Goal: Task Accomplishment & Management: Use online tool/utility

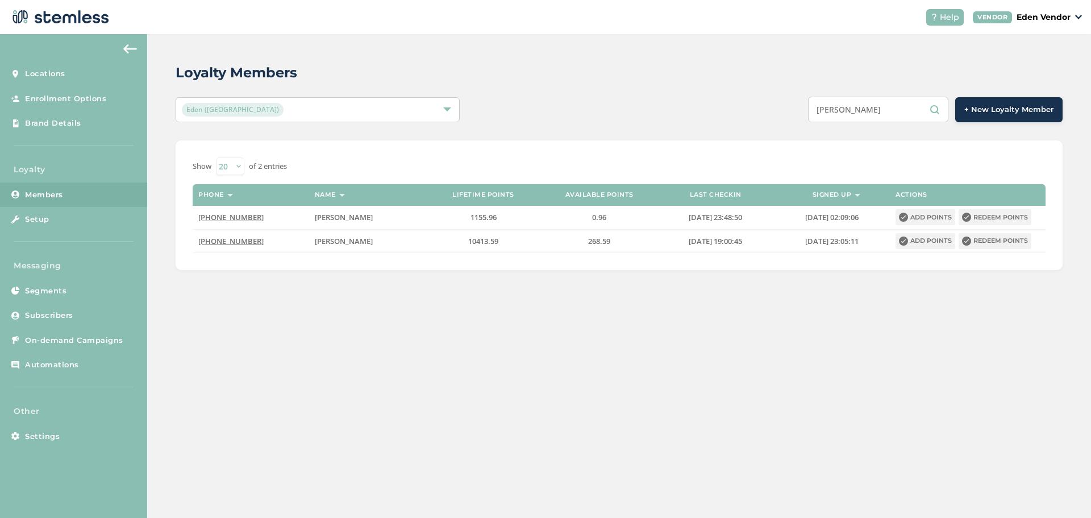
click at [897, 108] on input "[PERSON_NAME]" at bounding box center [878, 110] width 140 height 26
paste input "[PERSON_NAME]"
type input "[PERSON_NAME]"
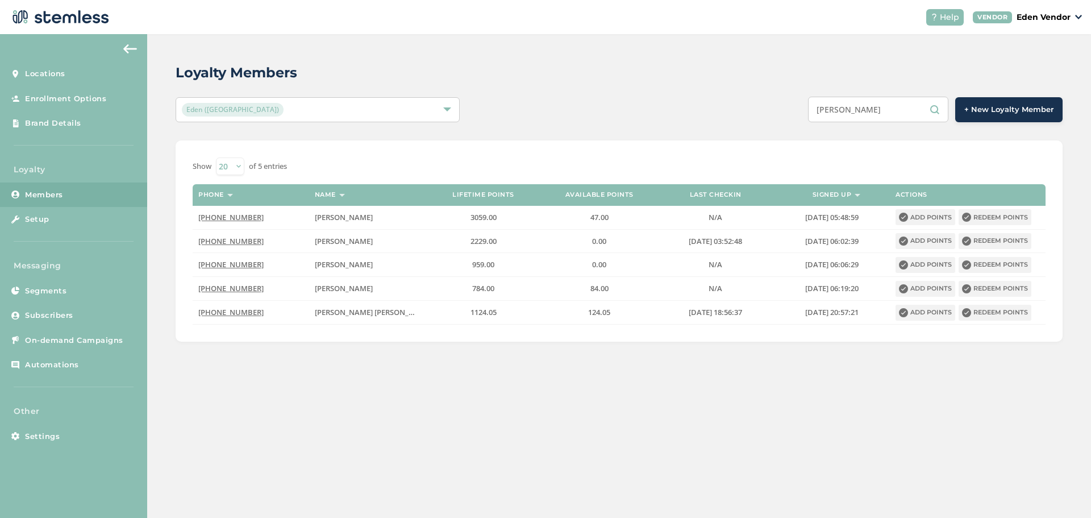
click at [902, 101] on input "[PERSON_NAME]" at bounding box center [878, 110] width 140 height 26
click at [900, 104] on input "[PERSON_NAME]" at bounding box center [878, 110] width 140 height 26
click at [864, 104] on input "[PERSON_NAME]" at bounding box center [878, 110] width 140 height 26
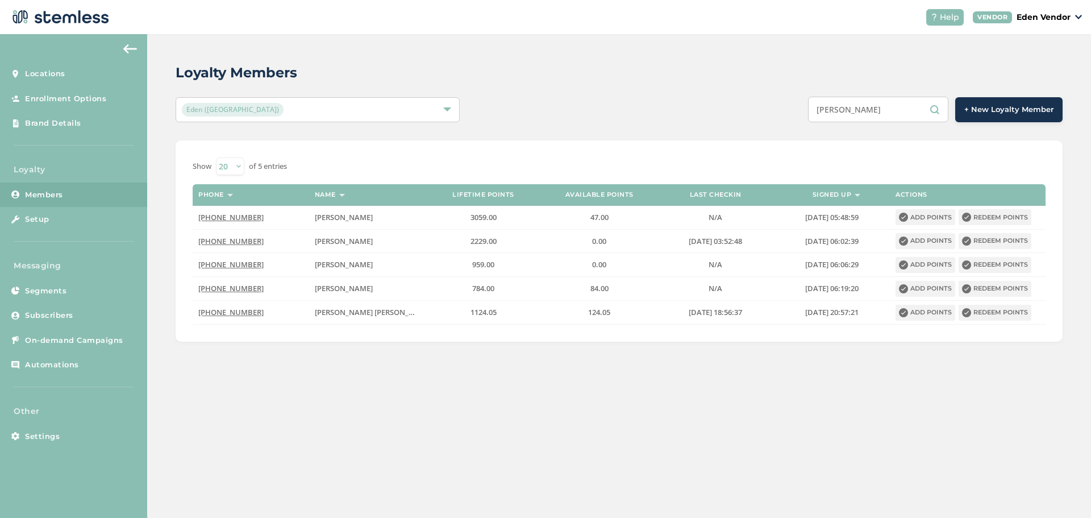
click at [864, 104] on input "[PERSON_NAME]" at bounding box center [878, 110] width 140 height 26
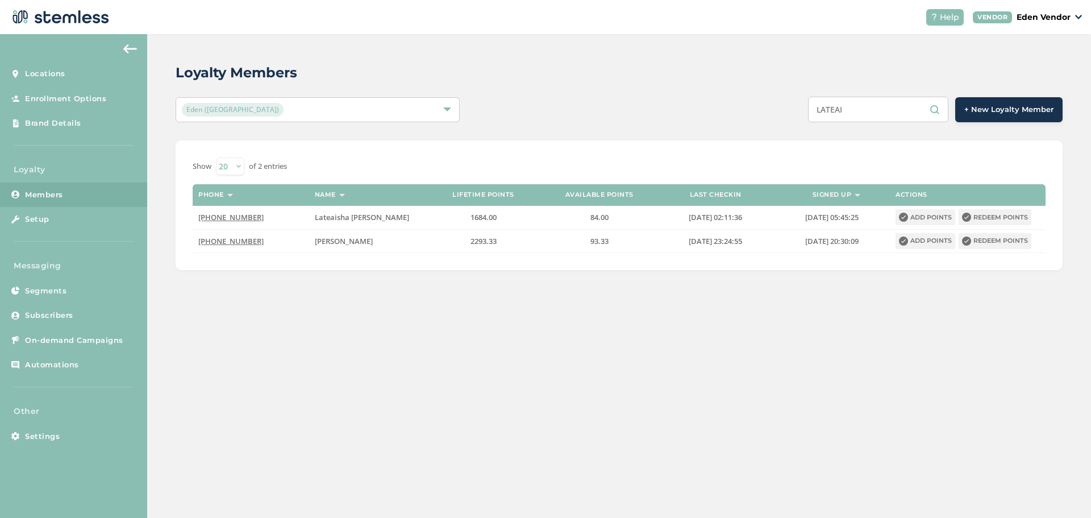
type input "LATEAI"
drag, startPoint x: 850, startPoint y: 110, endPoint x: 725, endPoint y: 129, distance: 126.5
click at [725, 129] on div "Loyalty Members Eden ([GEOGRAPHIC_DATA]) LATEAI + New Loyalty Member Show 20 50…" at bounding box center [619, 166] width 944 height 264
paste input "[PERSON_NAME]"
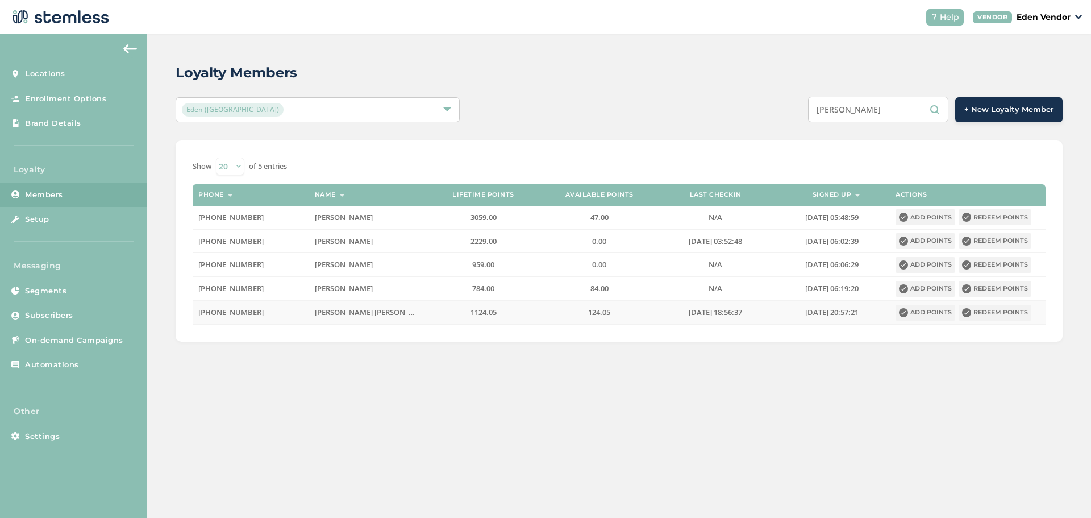
type input "[PERSON_NAME]"
click at [1018, 310] on button "Redeem points" at bounding box center [994, 313] width 73 height 16
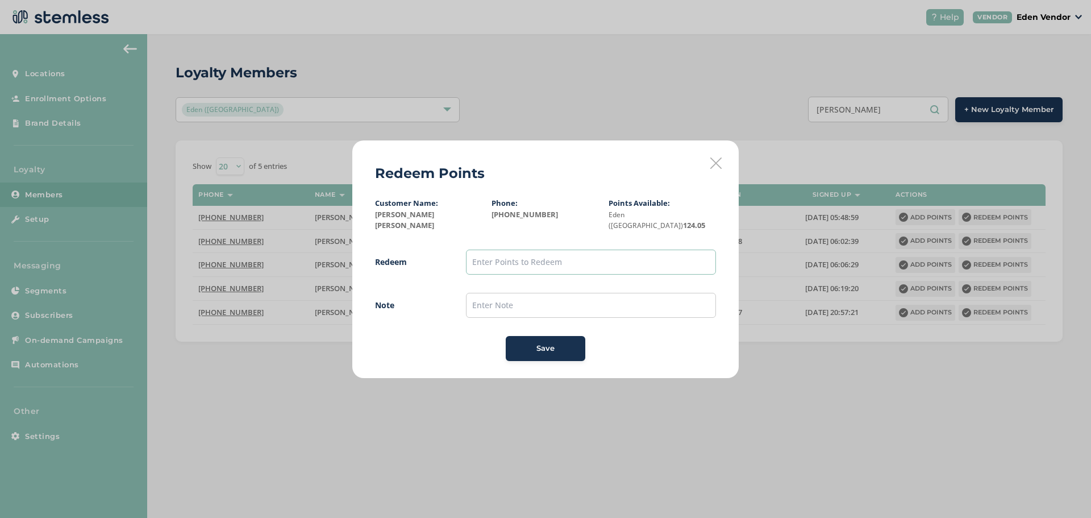
click at [490, 264] on input "text" at bounding box center [591, 261] width 250 height 25
type input "100"
drag, startPoint x: 511, startPoint y: 293, endPoint x: 511, endPoint y: 303, distance: 9.7
click at [511, 294] on input "text" at bounding box center [591, 305] width 250 height 25
click at [503, 301] on input "[DATE]" at bounding box center [591, 305] width 250 height 25
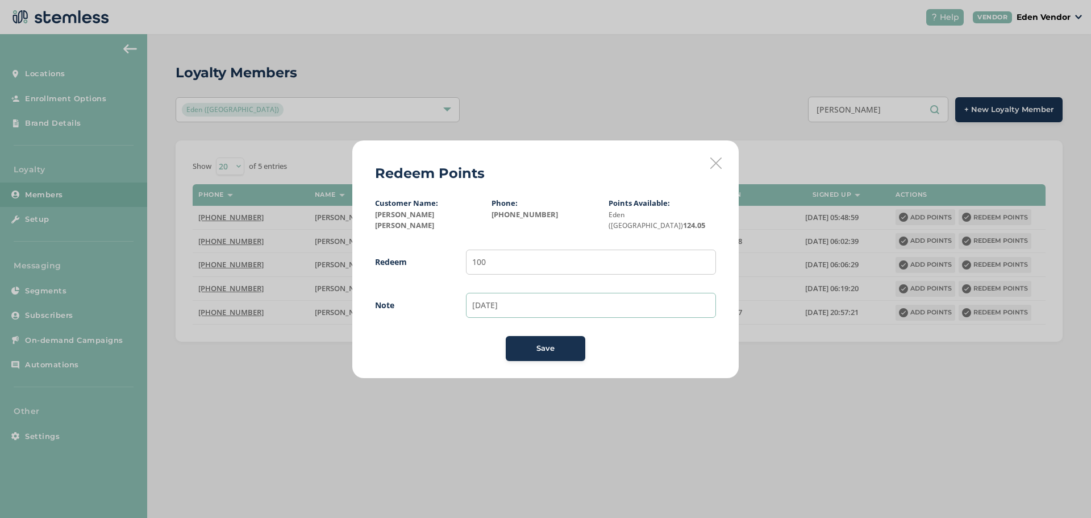
type input "[DATE]"
click at [572, 343] on div "Save" at bounding box center [545, 348] width 61 height 11
